Goal: Information Seeking & Learning: Learn about a topic

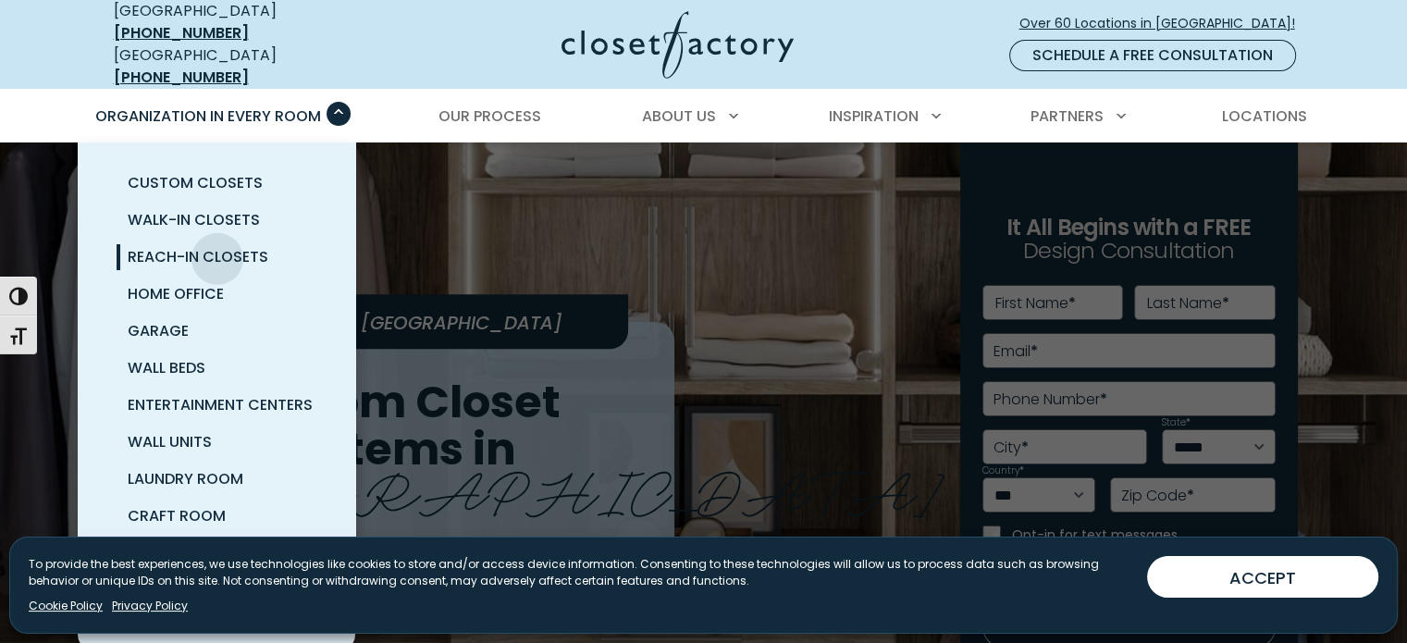
click at [217, 246] on span "Reach-In Closets" at bounding box center [198, 256] width 141 height 21
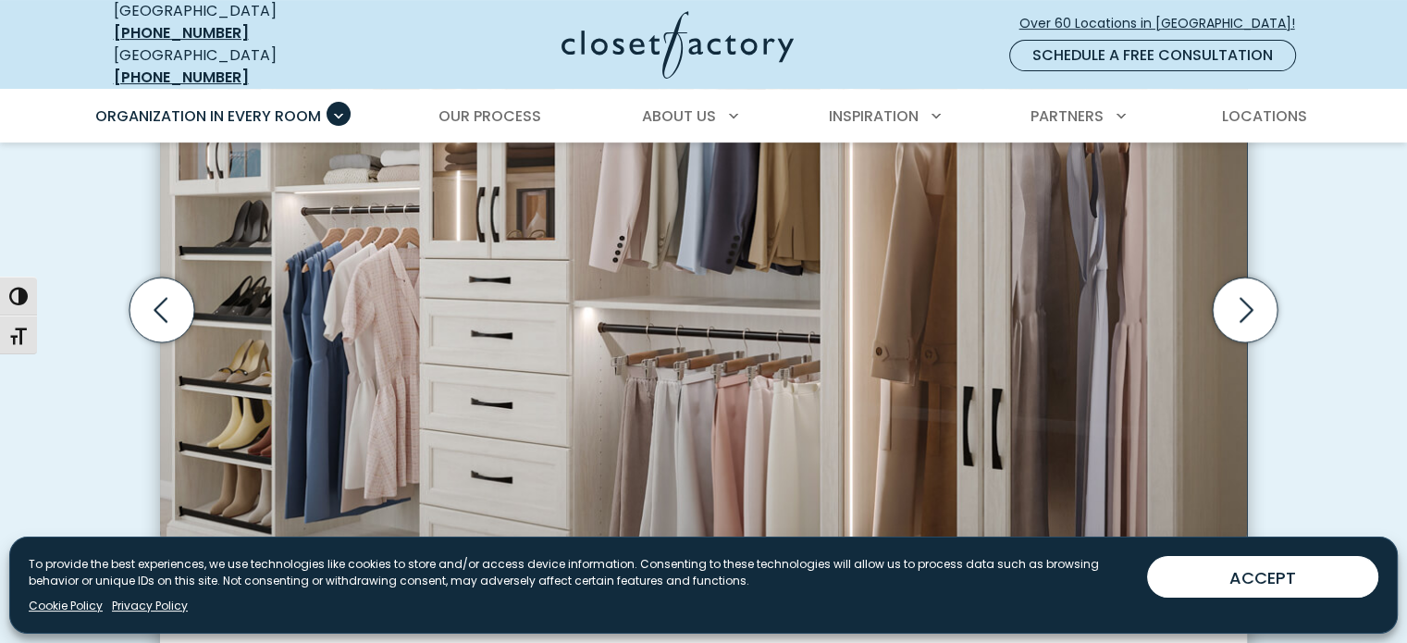
scroll to position [740, 0]
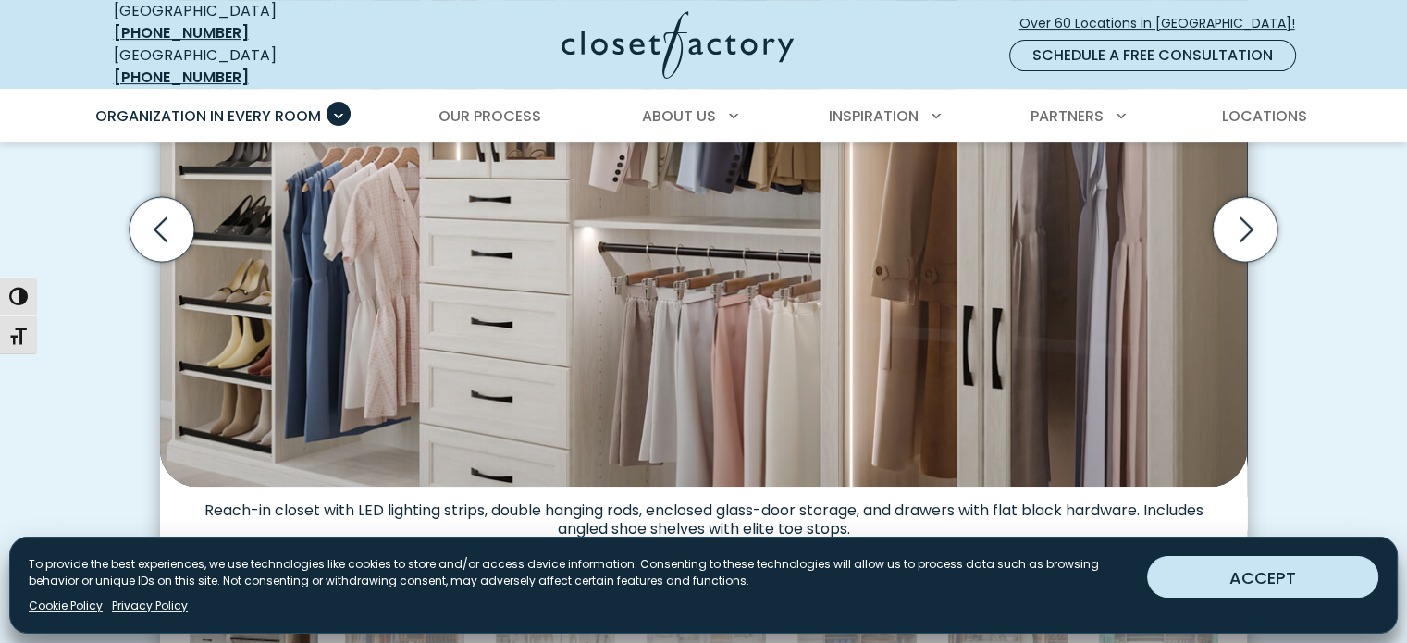
click at [1320, 561] on button "ACCEPT" at bounding box center [1262, 577] width 231 height 42
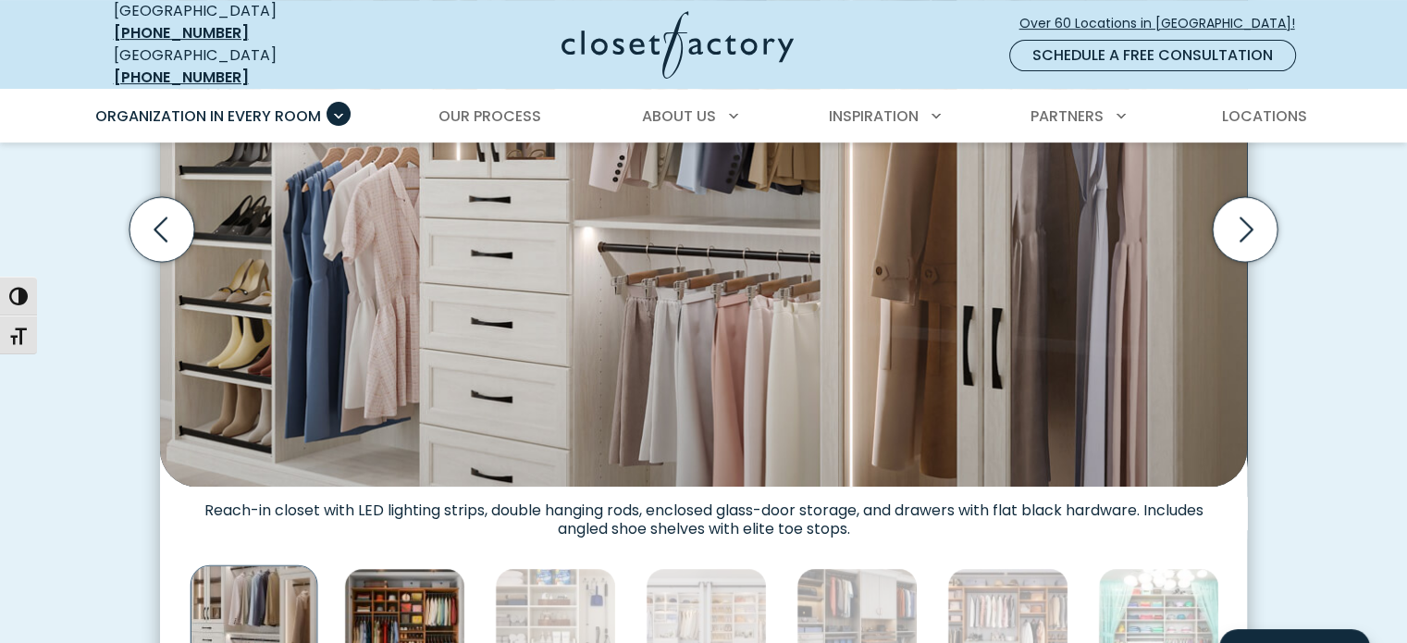
click at [377, 610] on img "Thumbnail Gallery" at bounding box center [404, 628] width 121 height 121
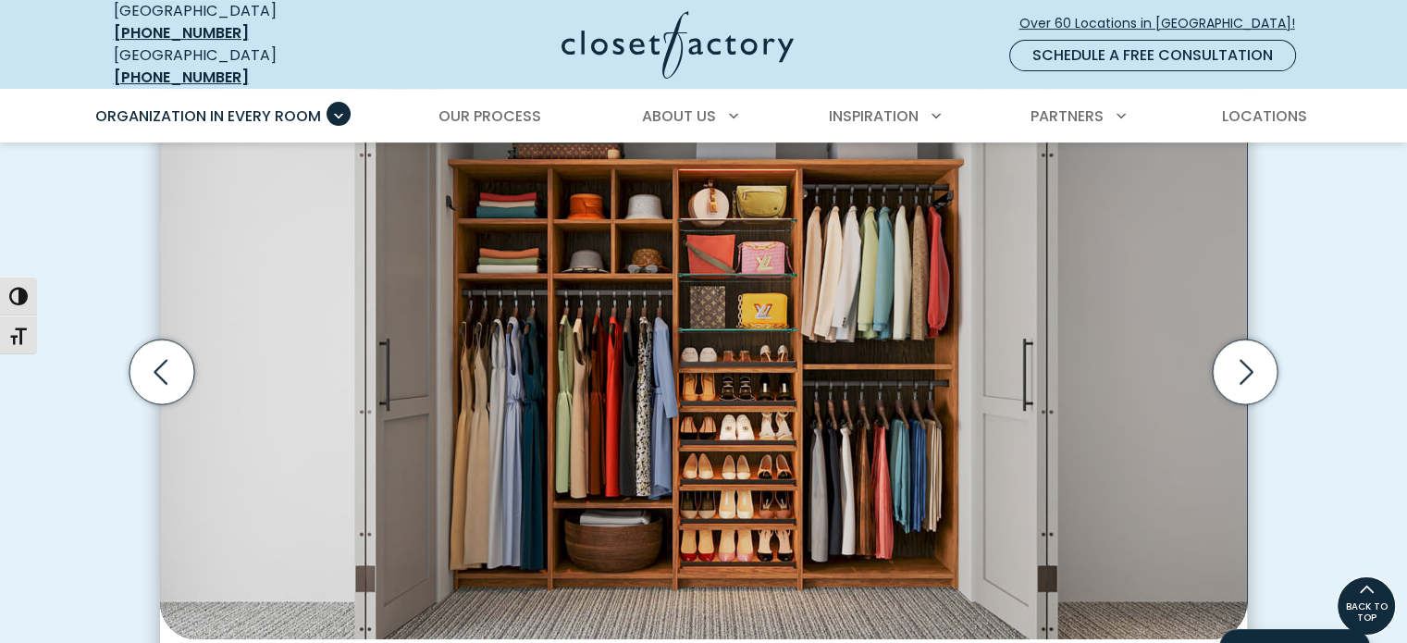
scroll to position [555, 0]
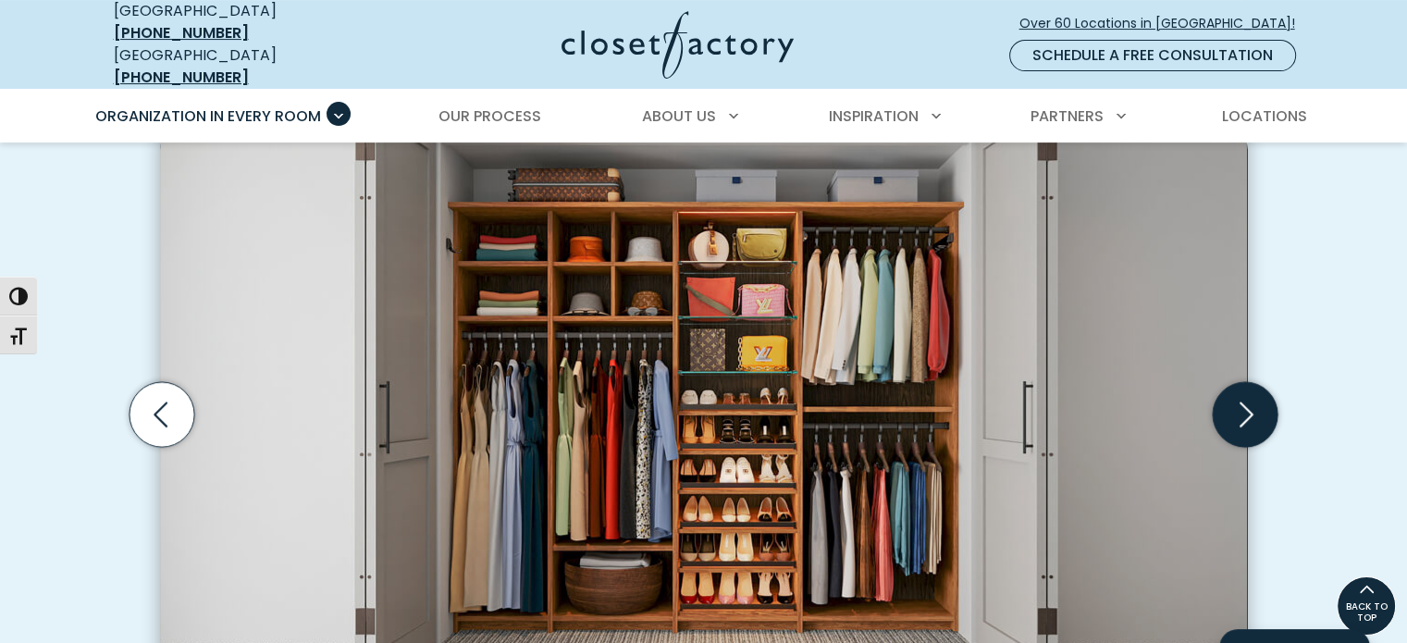
click at [1249, 387] on icon "Next slide" at bounding box center [1244, 414] width 65 height 65
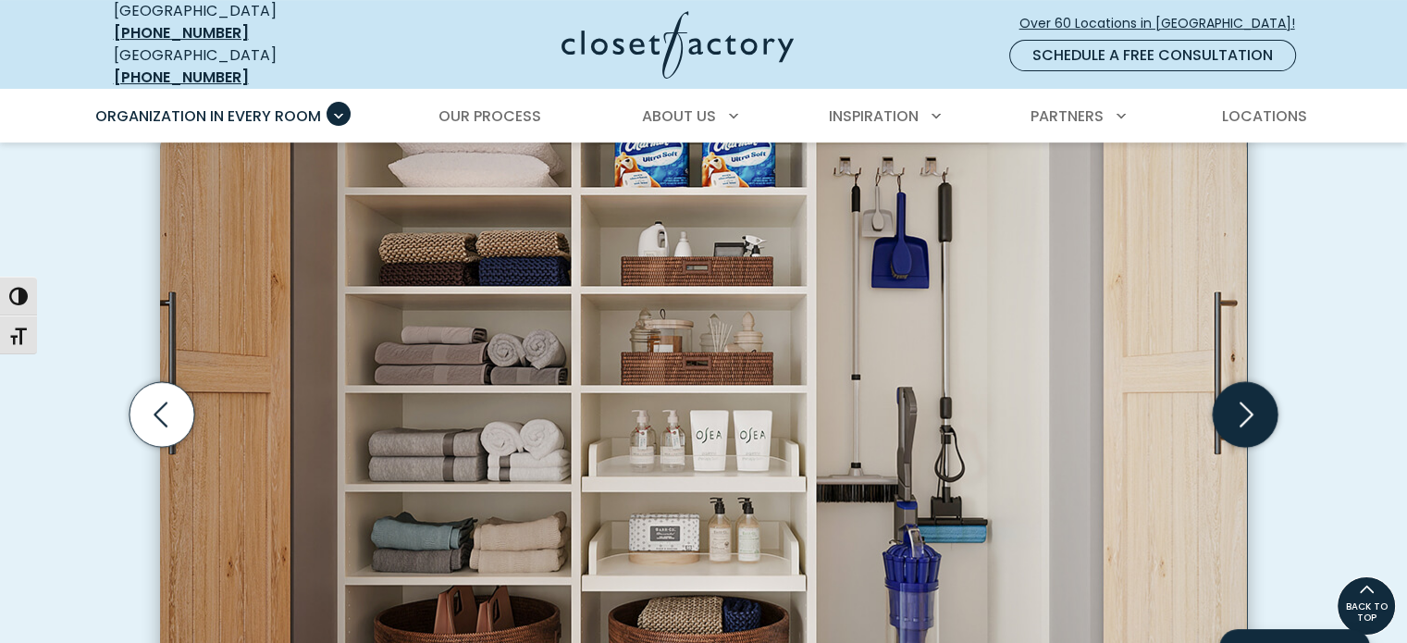
click at [1249, 387] on icon "Next slide" at bounding box center [1244, 414] width 65 height 65
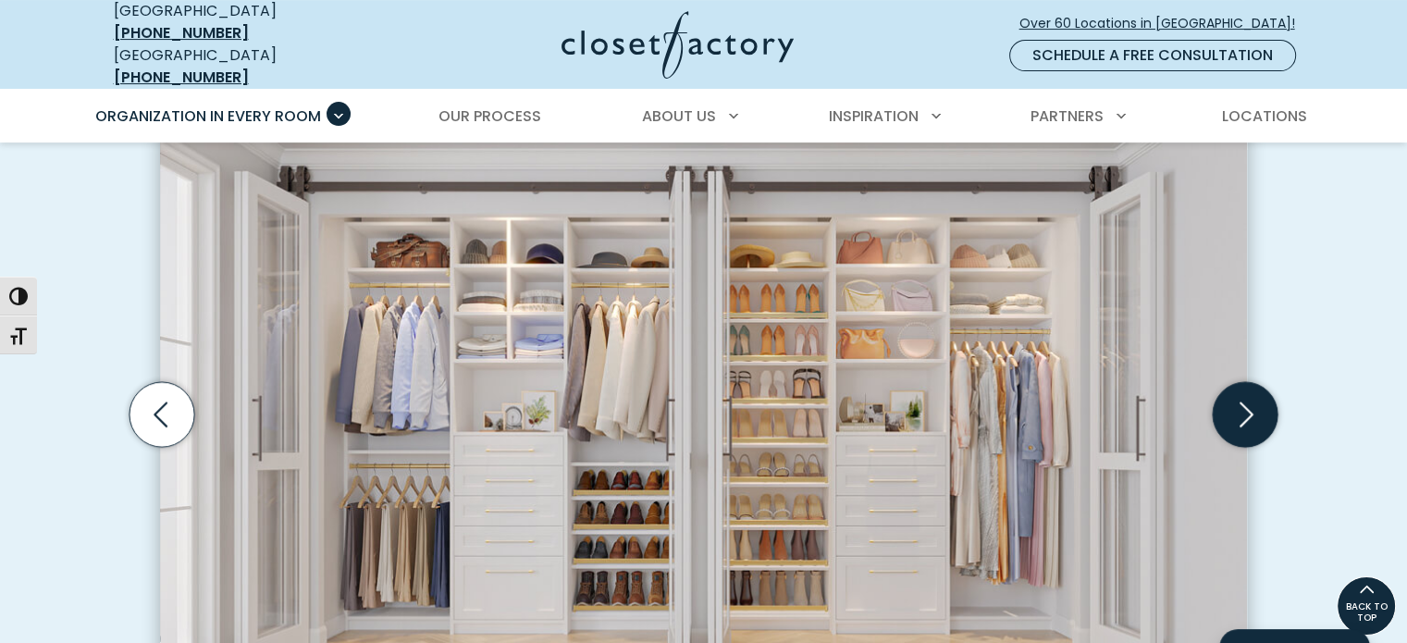
click at [1249, 387] on icon "Next slide" at bounding box center [1244, 414] width 65 height 65
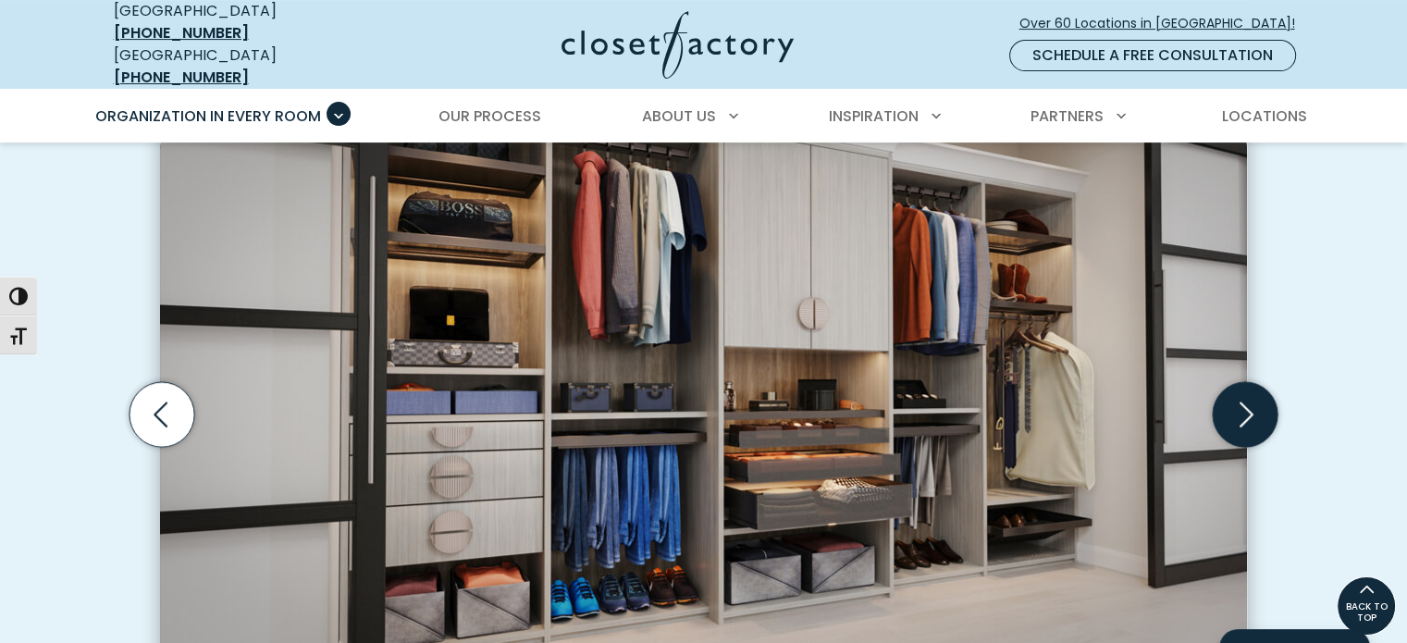
click at [1249, 387] on icon "Next slide" at bounding box center [1244, 414] width 65 height 65
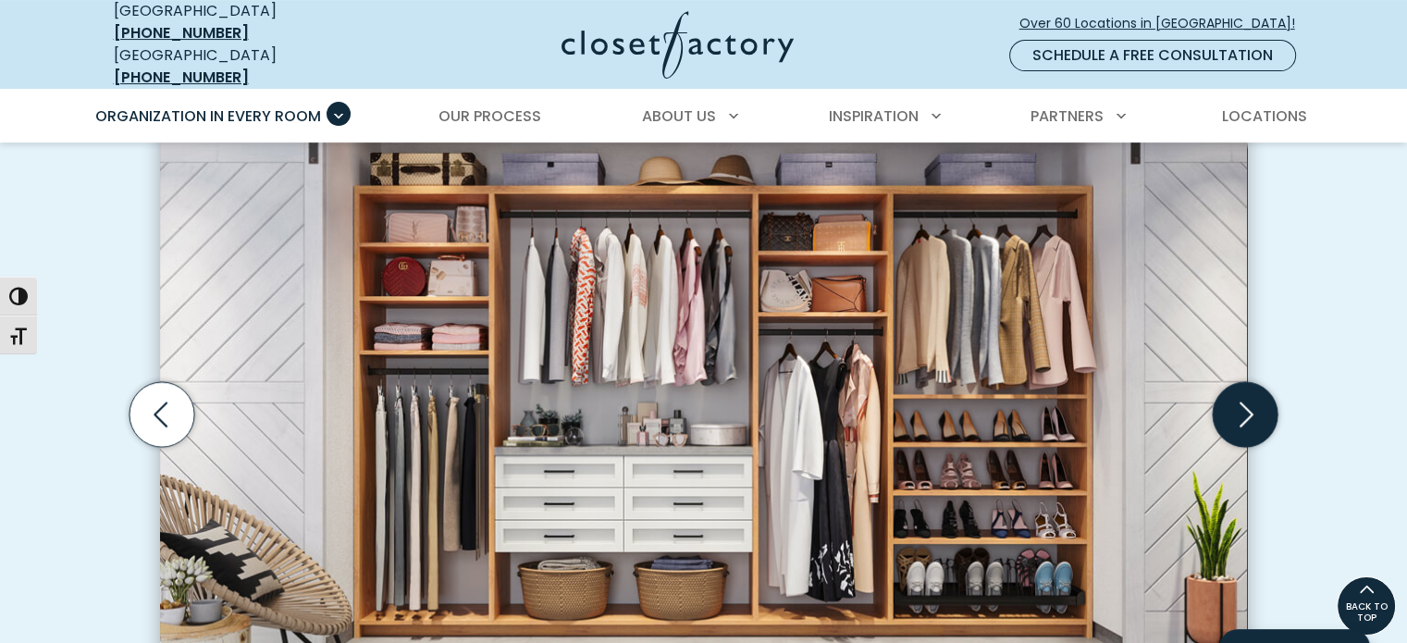
click at [1249, 387] on icon "Next slide" at bounding box center [1244, 414] width 65 height 65
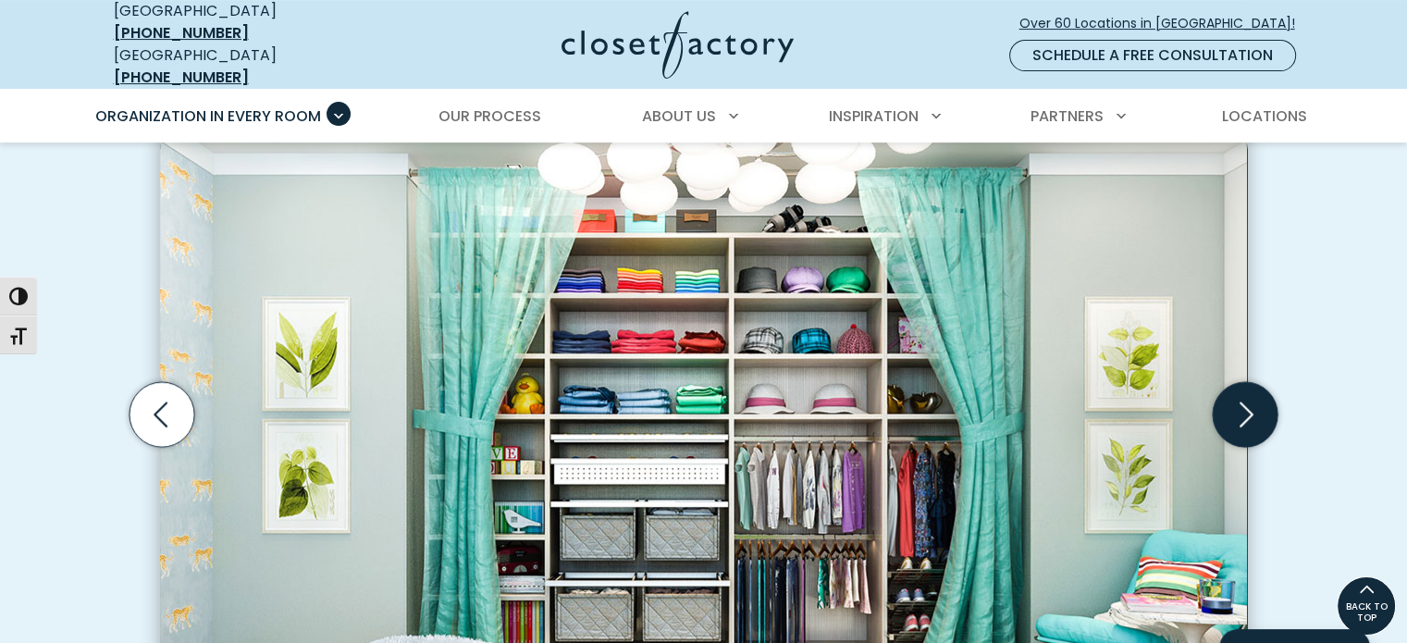
click at [1249, 387] on icon "Next slide" at bounding box center [1244, 414] width 65 height 65
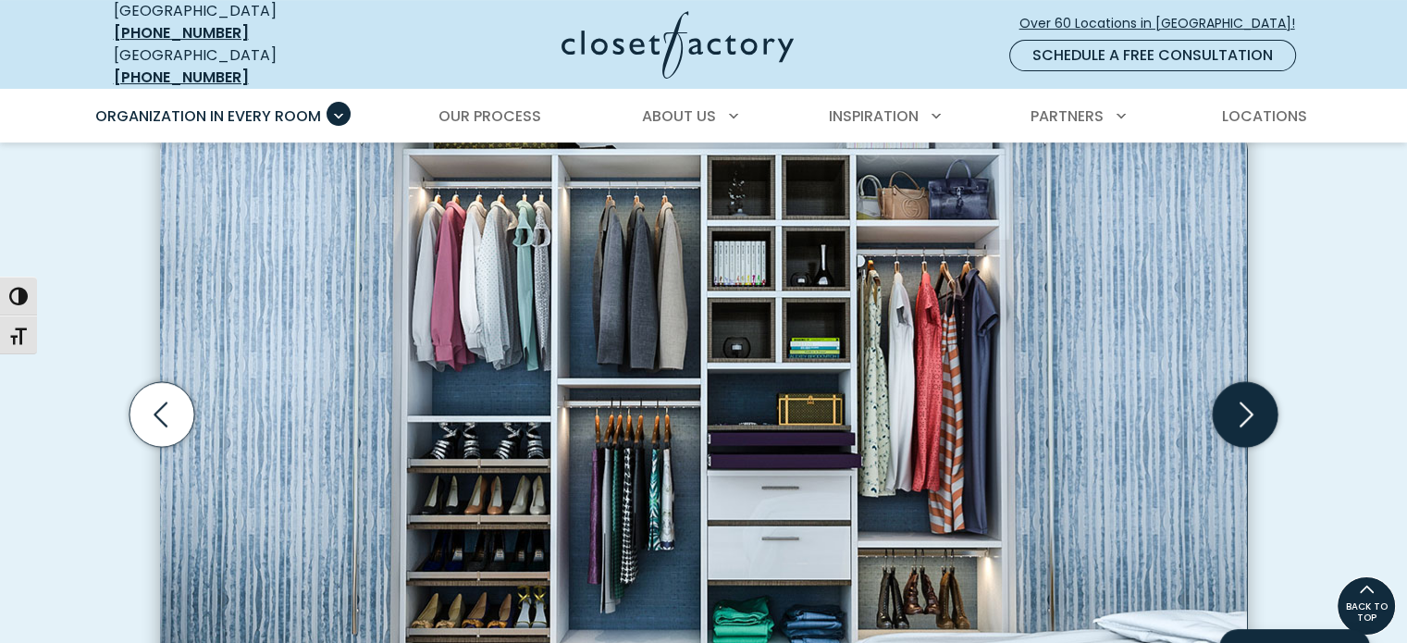
click at [1249, 387] on icon "Next slide" at bounding box center [1244, 414] width 65 height 65
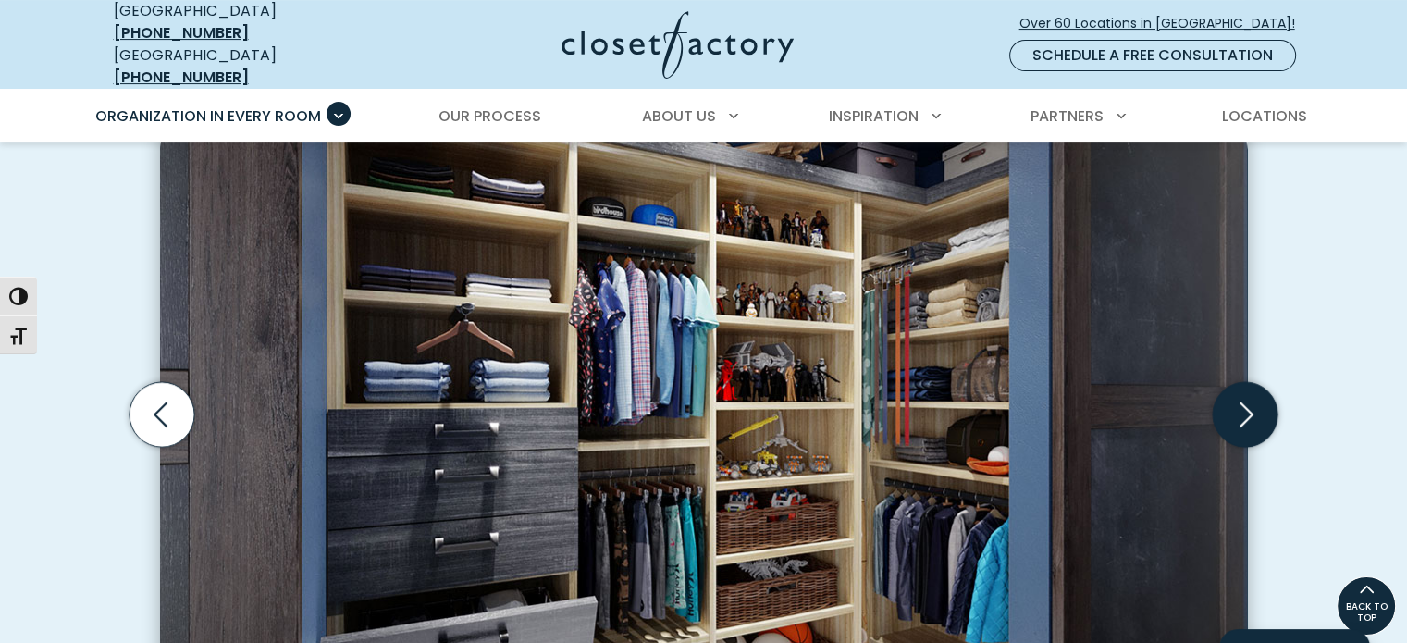
click at [1249, 387] on icon "Next slide" at bounding box center [1244, 414] width 65 height 65
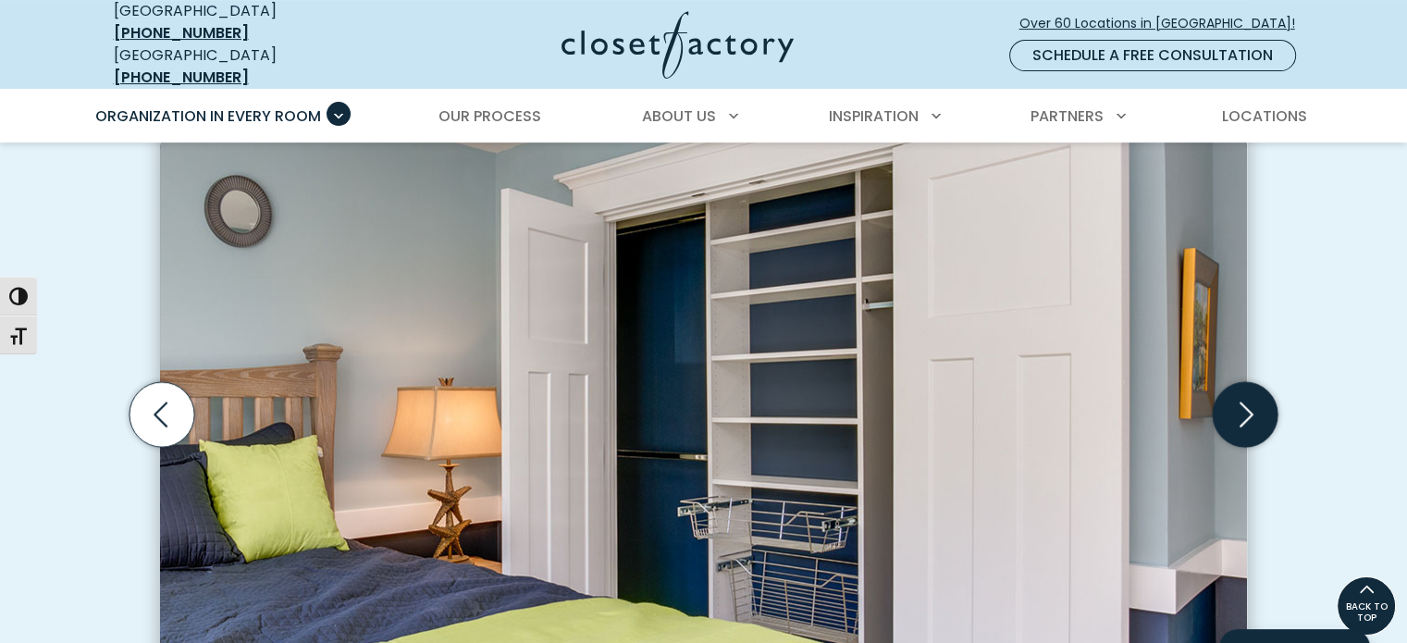
click at [1249, 387] on icon "Next slide" at bounding box center [1244, 414] width 65 height 65
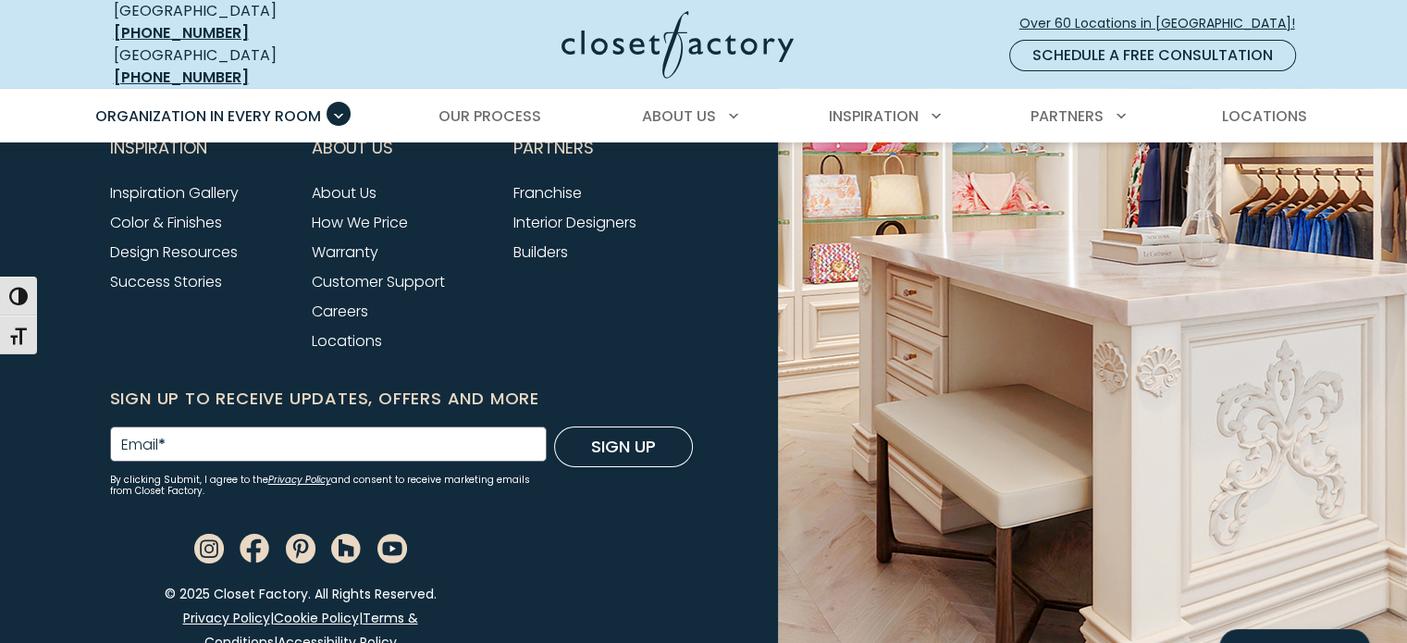
scroll to position [6516, 0]
